Goal: Task Accomplishment & Management: Complete application form

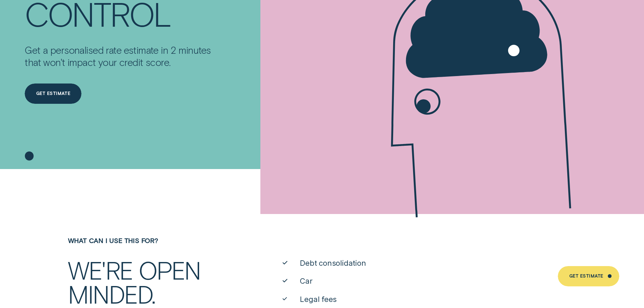
scroll to position [237, 0]
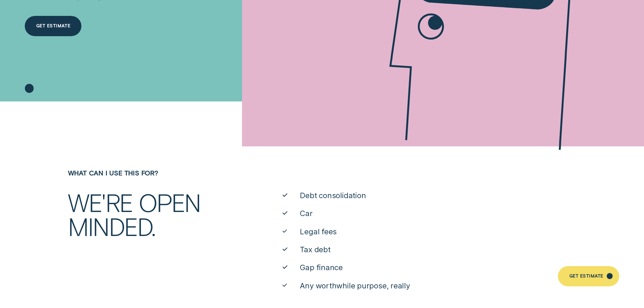
click at [580, 279] on div "Get Estimate" at bounding box center [586, 277] width 34 height 4
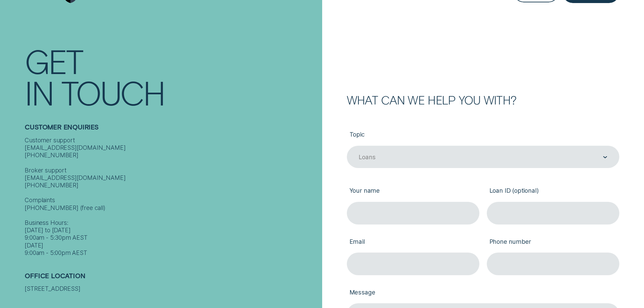
scroll to position [68, 0]
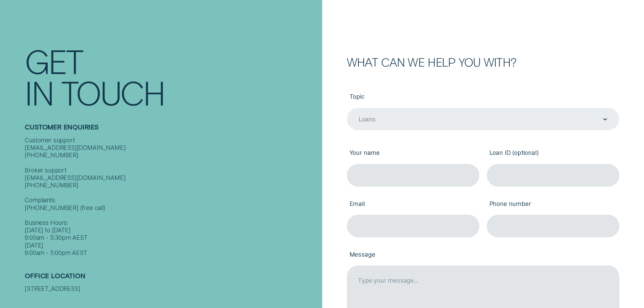
click at [389, 118] on div "Loans" at bounding box center [482, 119] width 249 height 8
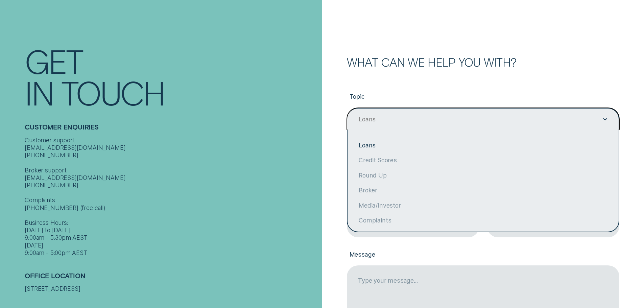
click at [389, 118] on div "Loans" at bounding box center [482, 119] width 249 height 8
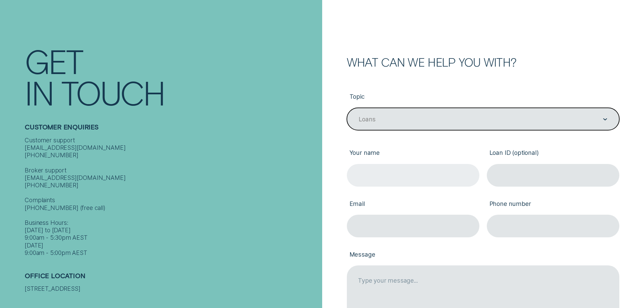
click at [383, 172] on input "Your name" at bounding box center [413, 175] width 133 height 23
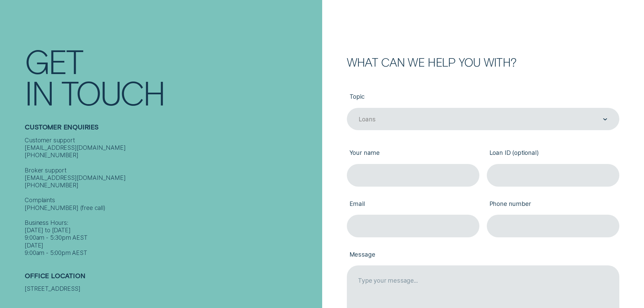
type input "Kenny"
click at [415, 232] on input "Email" at bounding box center [413, 226] width 133 height 23
type input "kenny.wang289@gmail.com"
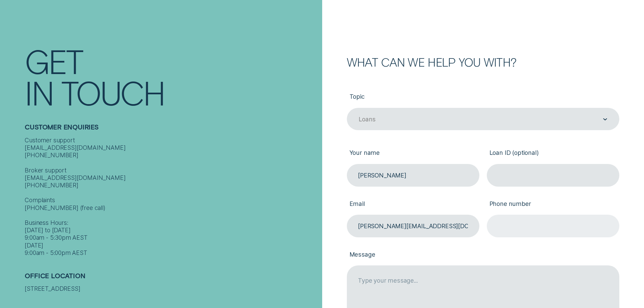
click at [512, 226] on input "Phone number" at bounding box center [553, 226] width 133 height 23
type input "0452300853"
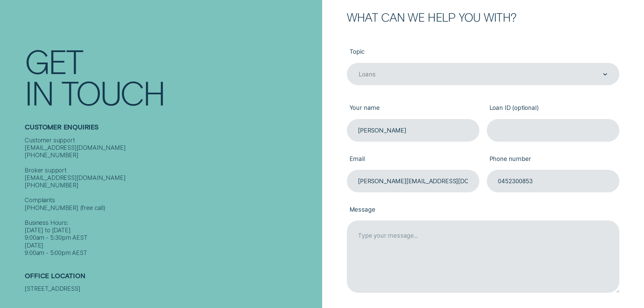
scroll to position [203, 0]
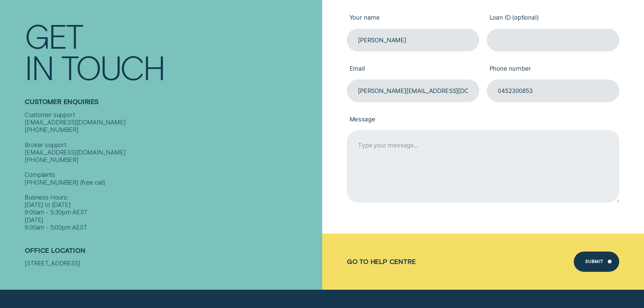
click at [411, 166] on textarea "Message" at bounding box center [483, 166] width 273 height 72
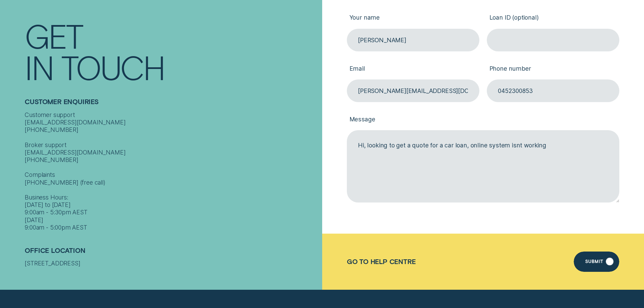
type textarea "Hi, looking to get a quote for a car loan, online system isnt working"
click at [604, 260] on div "Submit" at bounding box center [596, 262] width 45 height 20
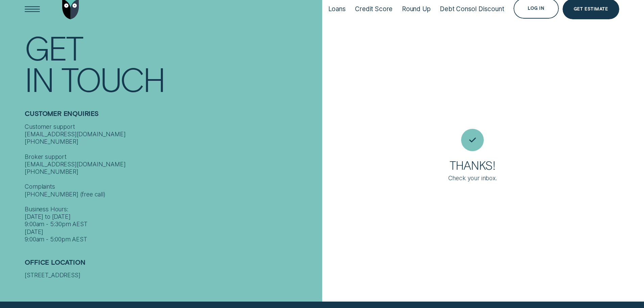
scroll to position [7, 0]
